Goal: Information Seeking & Learning: Learn about a topic

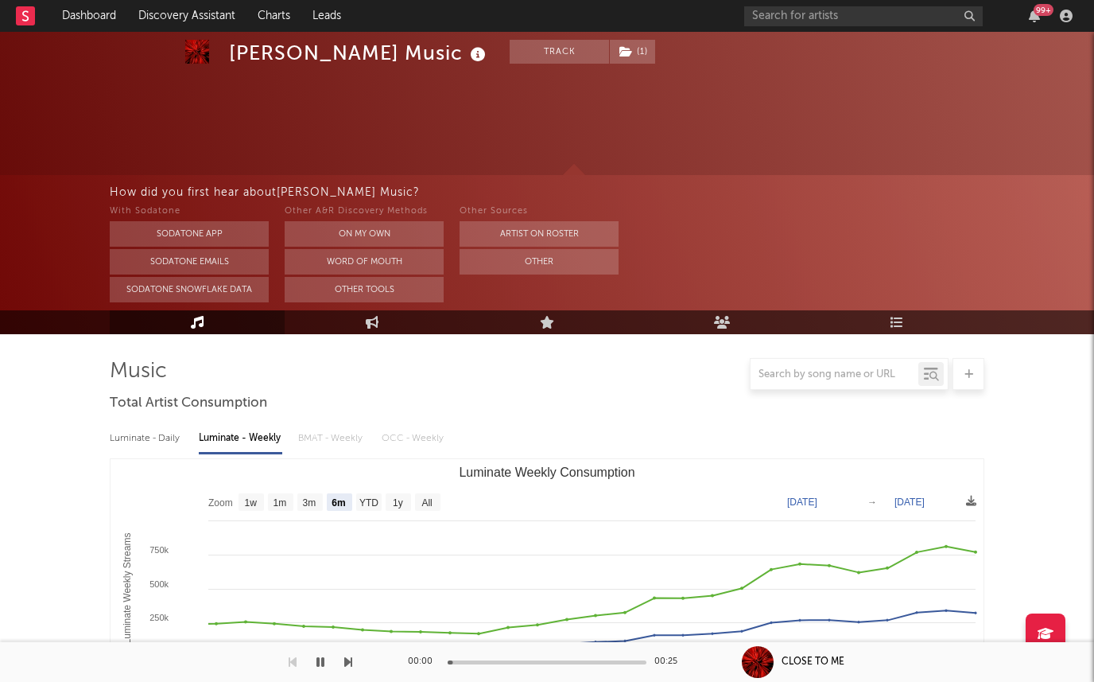
select select "6m"
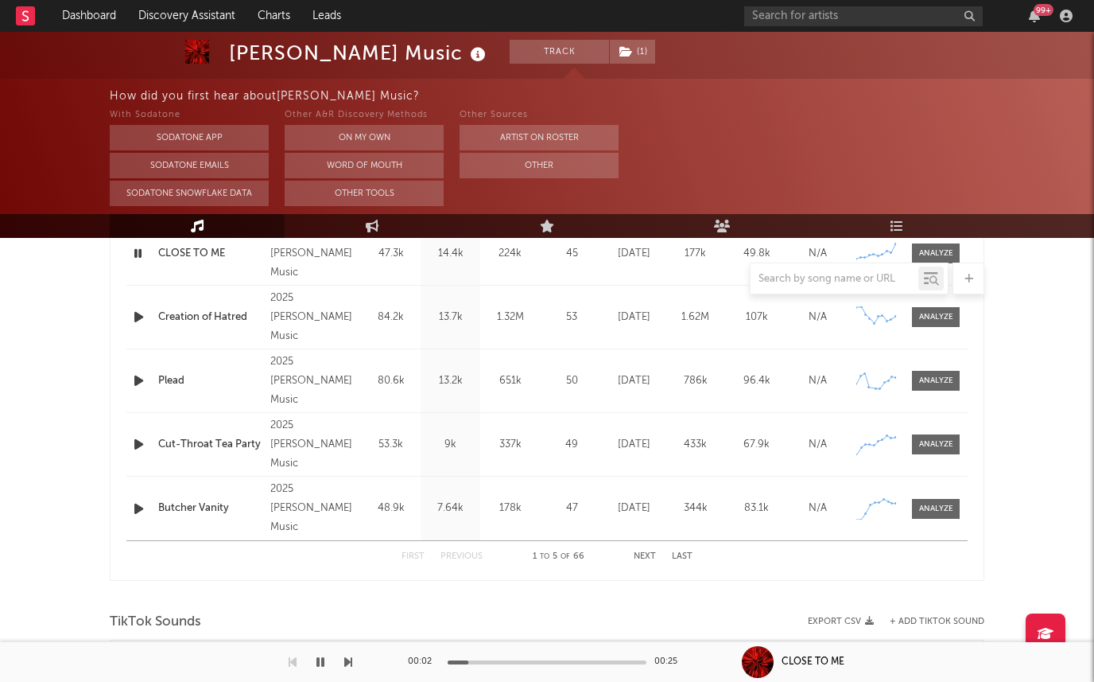
scroll to position [649, 0]
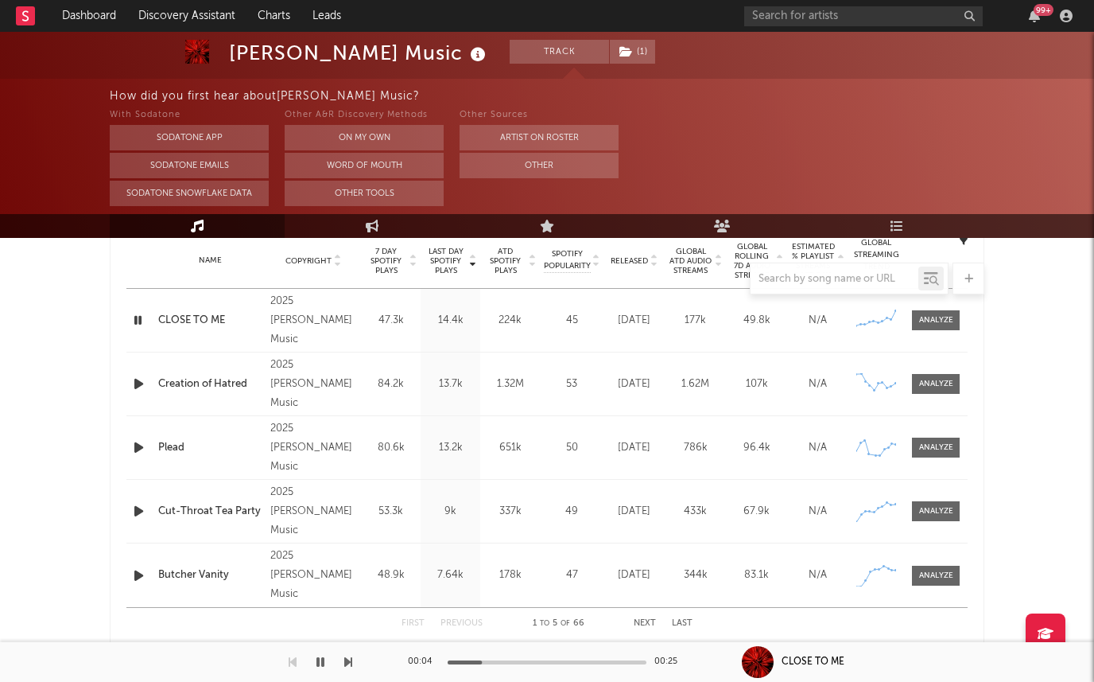
click at [138, 386] on icon "button" at bounding box center [138, 384] width 17 height 20
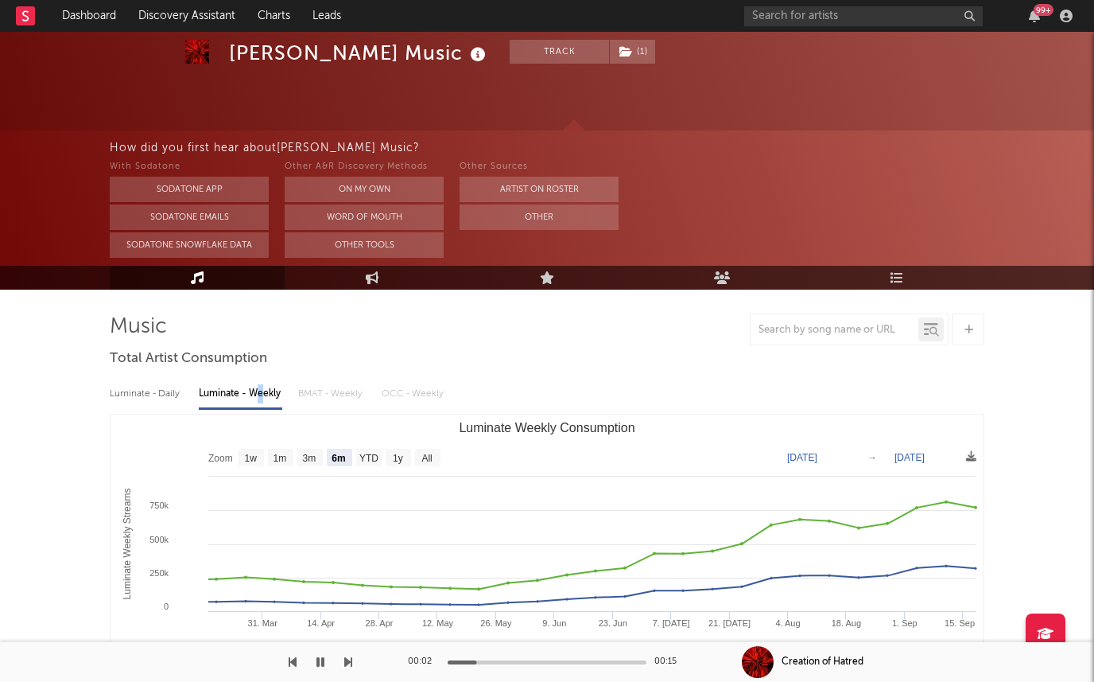
scroll to position [0, 0]
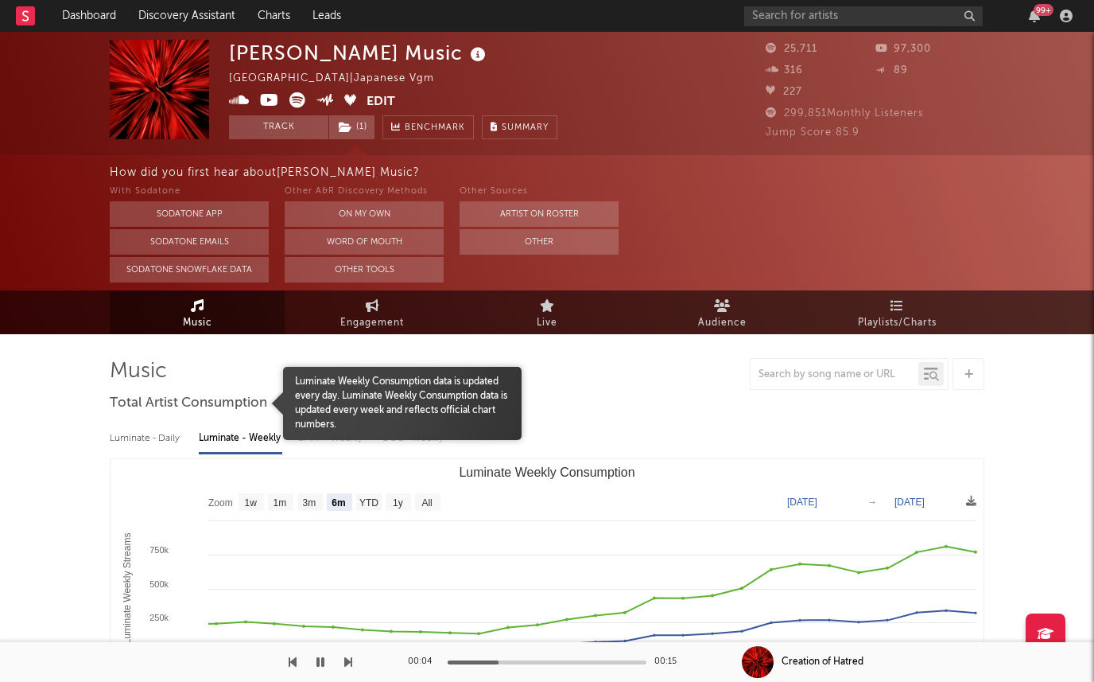
click at [374, 384] on span "Luminate Weekly Consumption data is updated every day. Luminate Weekly Consumpt…" at bounding box center [402, 403] width 239 height 57
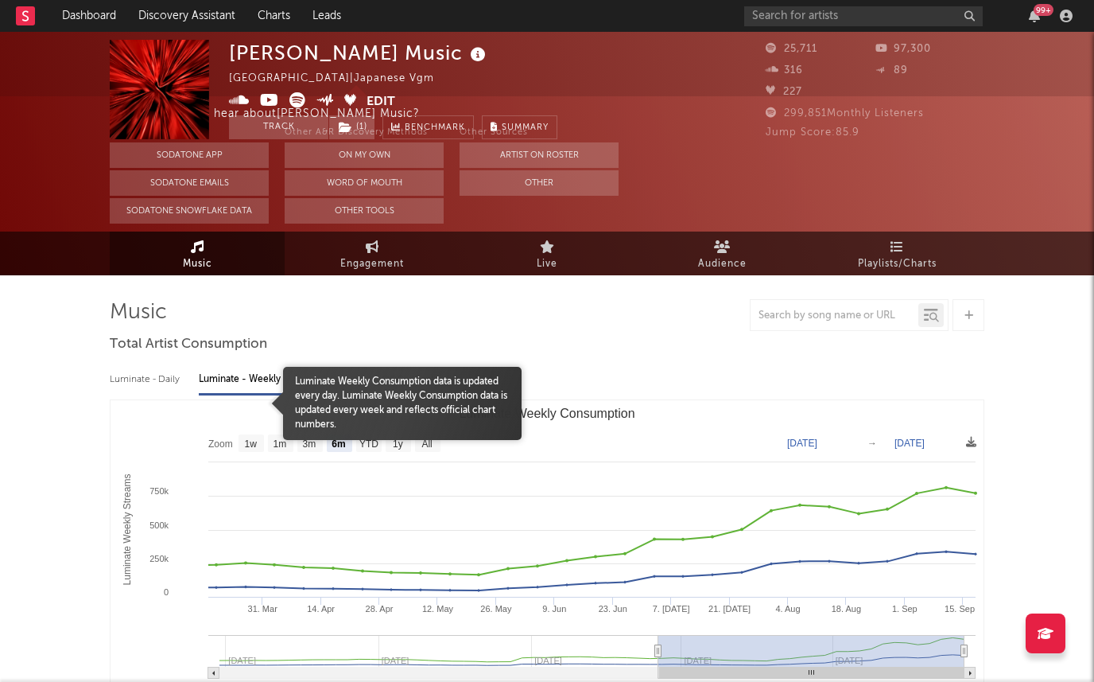
scroll to position [61, 0]
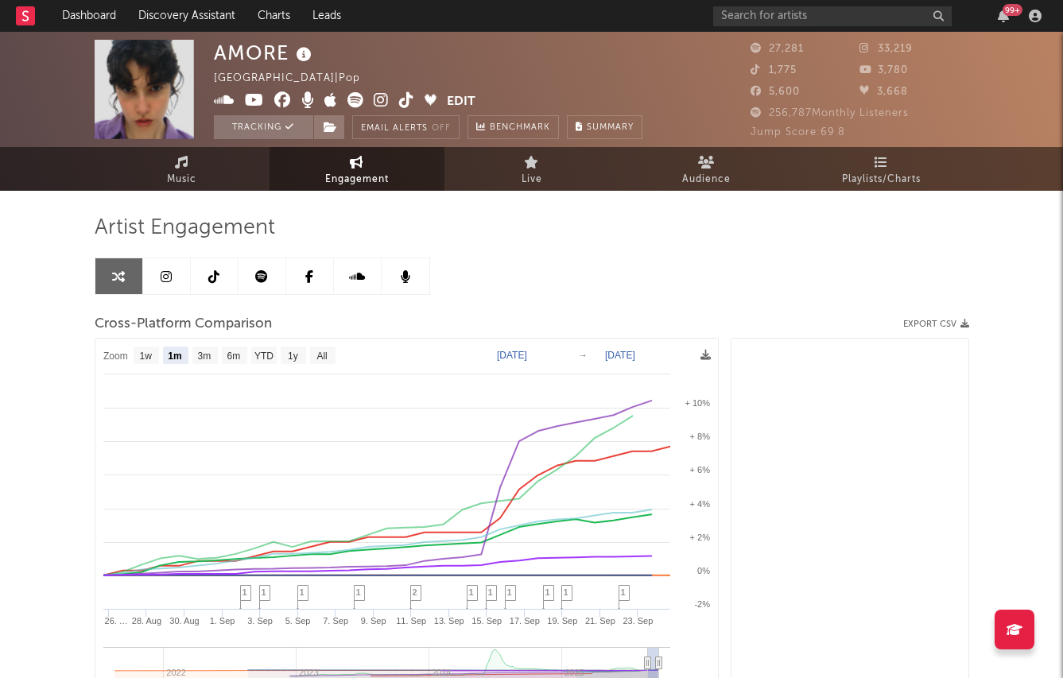
select select "1m"
